Goal: Task Accomplishment & Management: Use online tool/utility

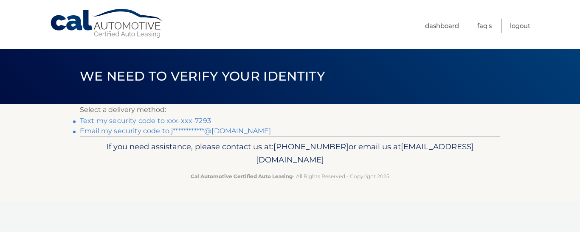
click at [187, 122] on link "Text my security code to xxx-xxx-7293" at bounding box center [145, 121] width 131 height 8
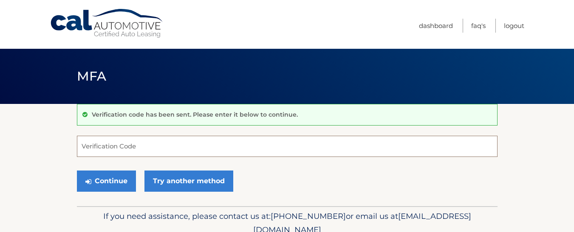
click at [102, 145] on input "Verification Code" at bounding box center [287, 146] width 421 height 21
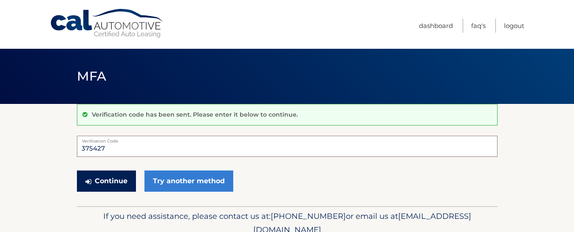
type input "375427"
click at [108, 179] on button "Continue" at bounding box center [106, 181] width 59 height 21
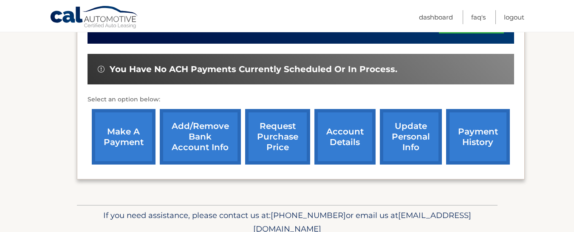
scroll to position [255, 0]
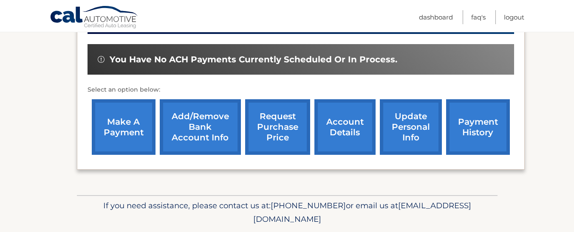
click at [124, 124] on link "make a payment" at bounding box center [124, 127] width 64 height 56
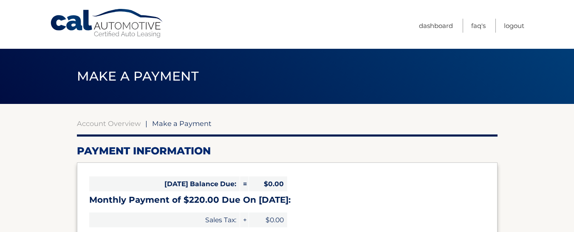
select select "YTgyNGQ4ZDAtODI5Mi00ZGY5LTkwMmUtZmUwZmUyODYwMzFm"
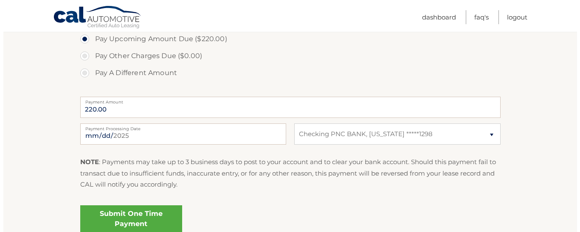
scroll to position [340, 0]
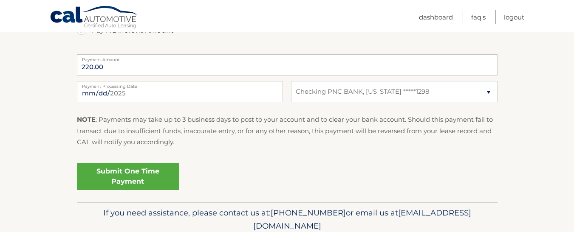
click at [147, 178] on link "Submit One Time Payment" at bounding box center [128, 176] width 102 height 27
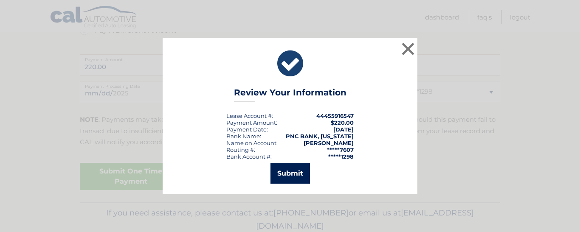
click at [286, 174] on button "Submit" at bounding box center [291, 174] width 40 height 20
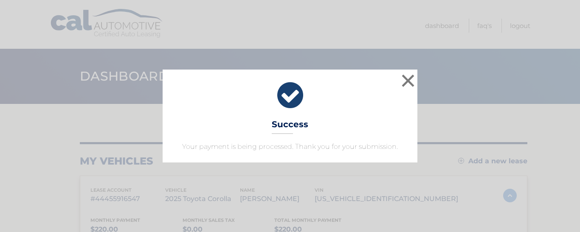
click at [341, 41] on div "× Success Your payment is being processed. Thank you for your submission. Loadi…" at bounding box center [290, 116] width 580 height 232
